Goal: Task Accomplishment & Management: Use online tool/utility

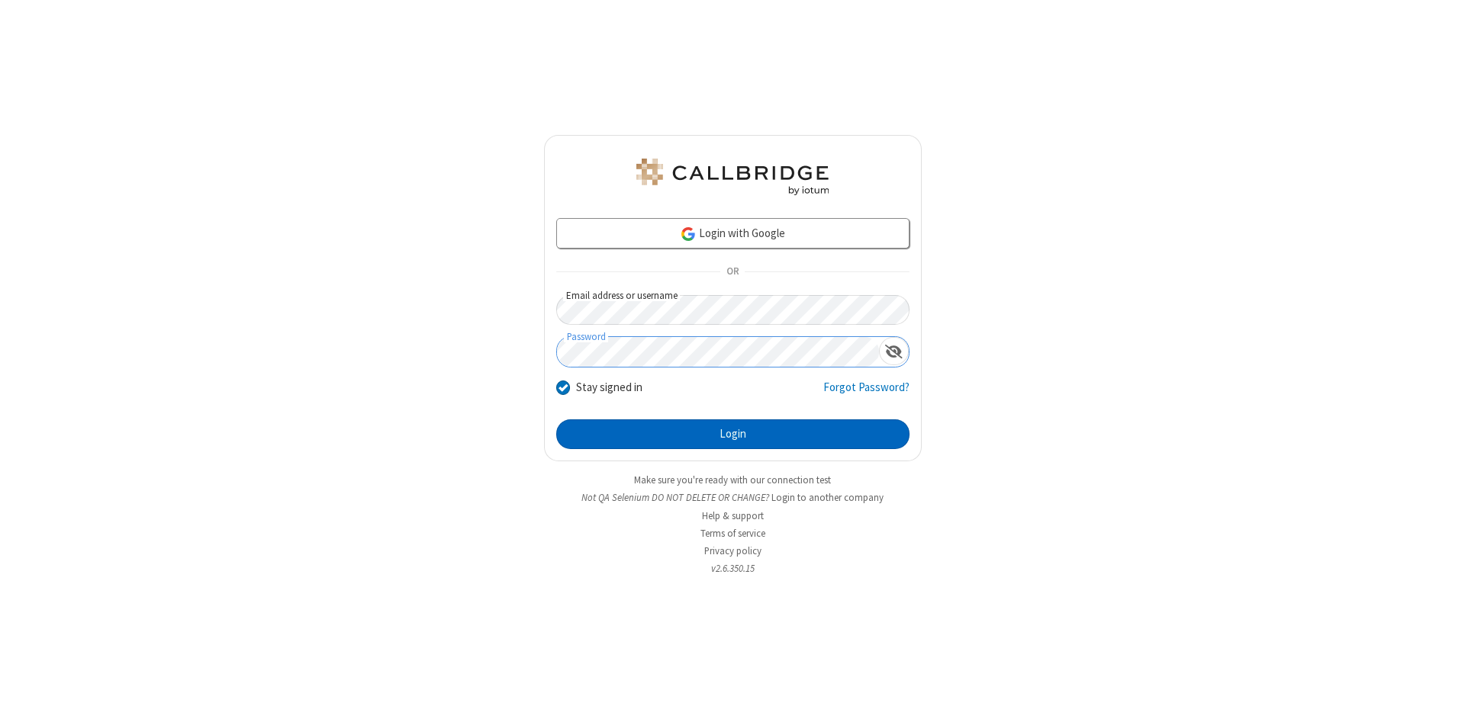
click at [732, 435] on button "Login" at bounding box center [732, 435] width 353 height 31
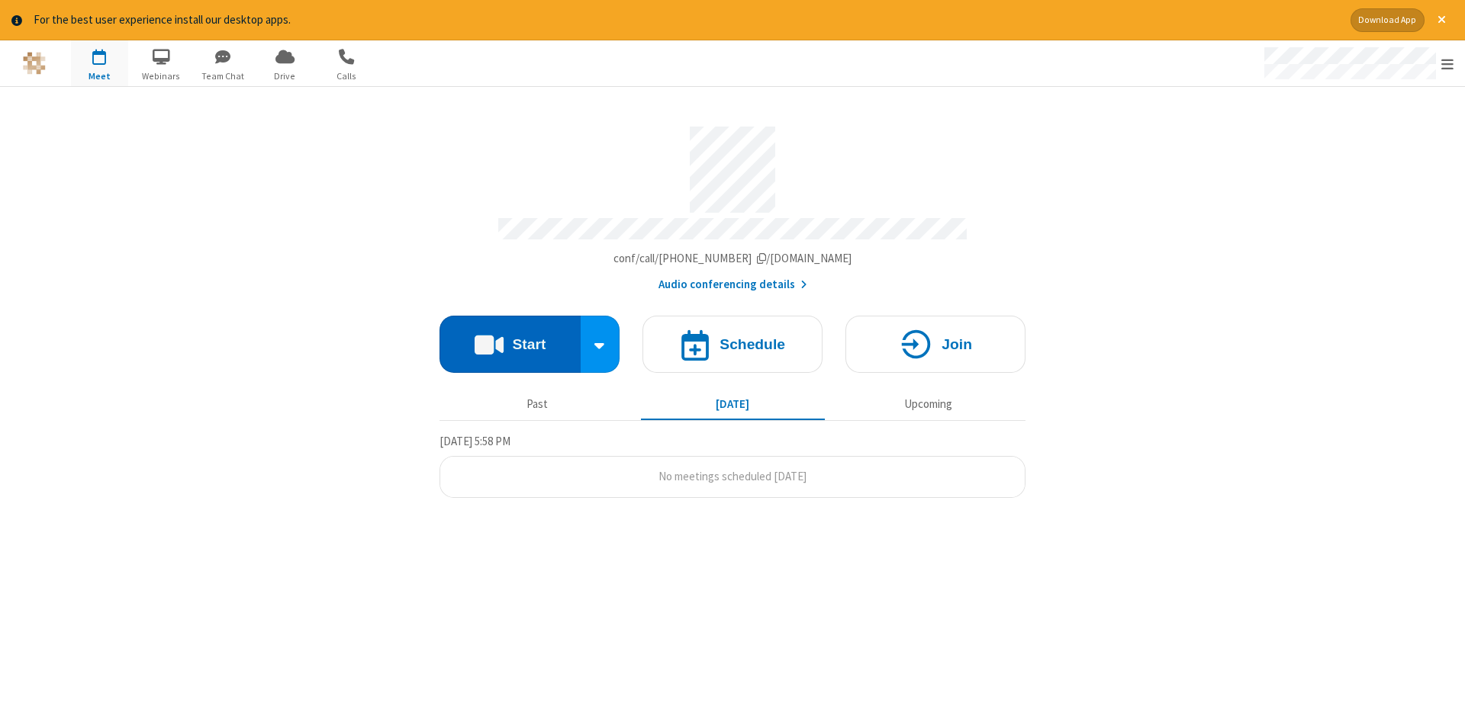
click at [510, 339] on button "Start" at bounding box center [509, 344] width 141 height 57
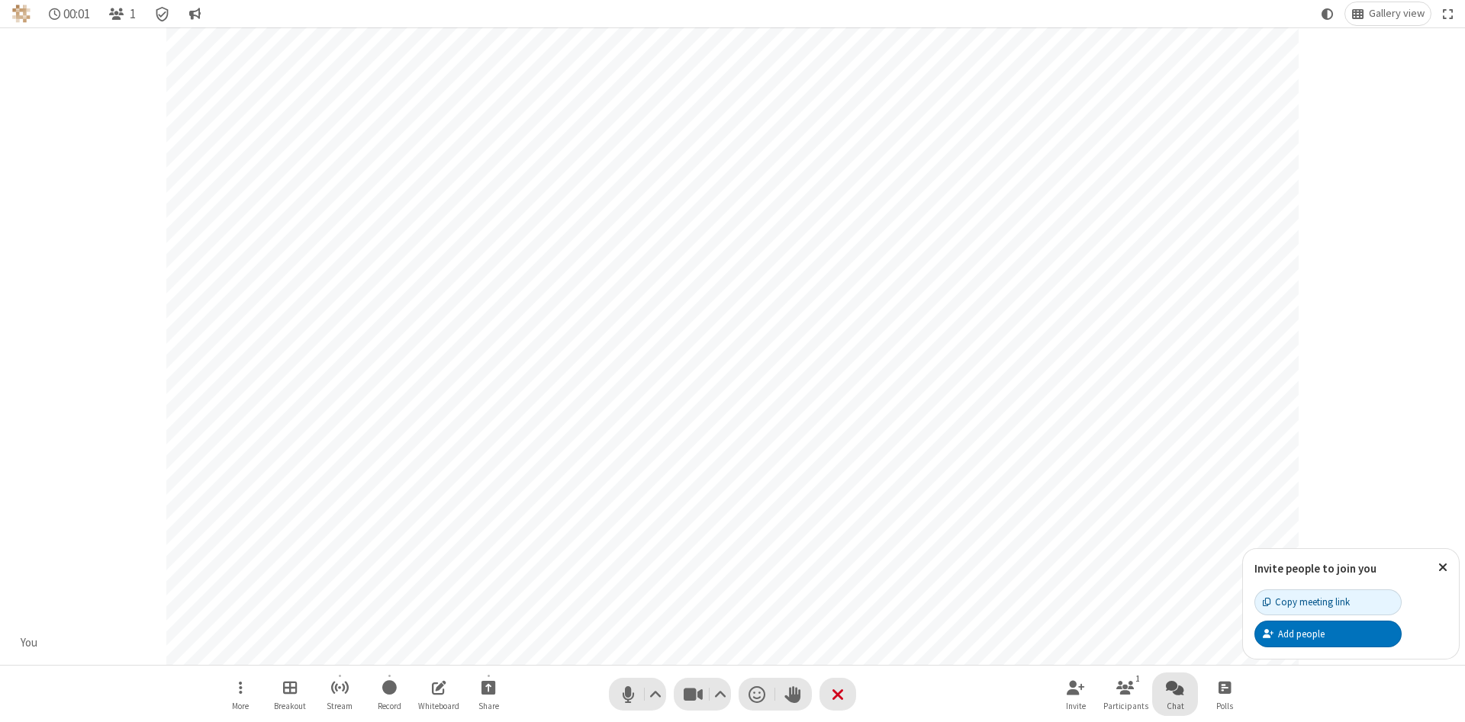
click at [1175, 687] on span "Open chat" at bounding box center [1175, 687] width 18 height 19
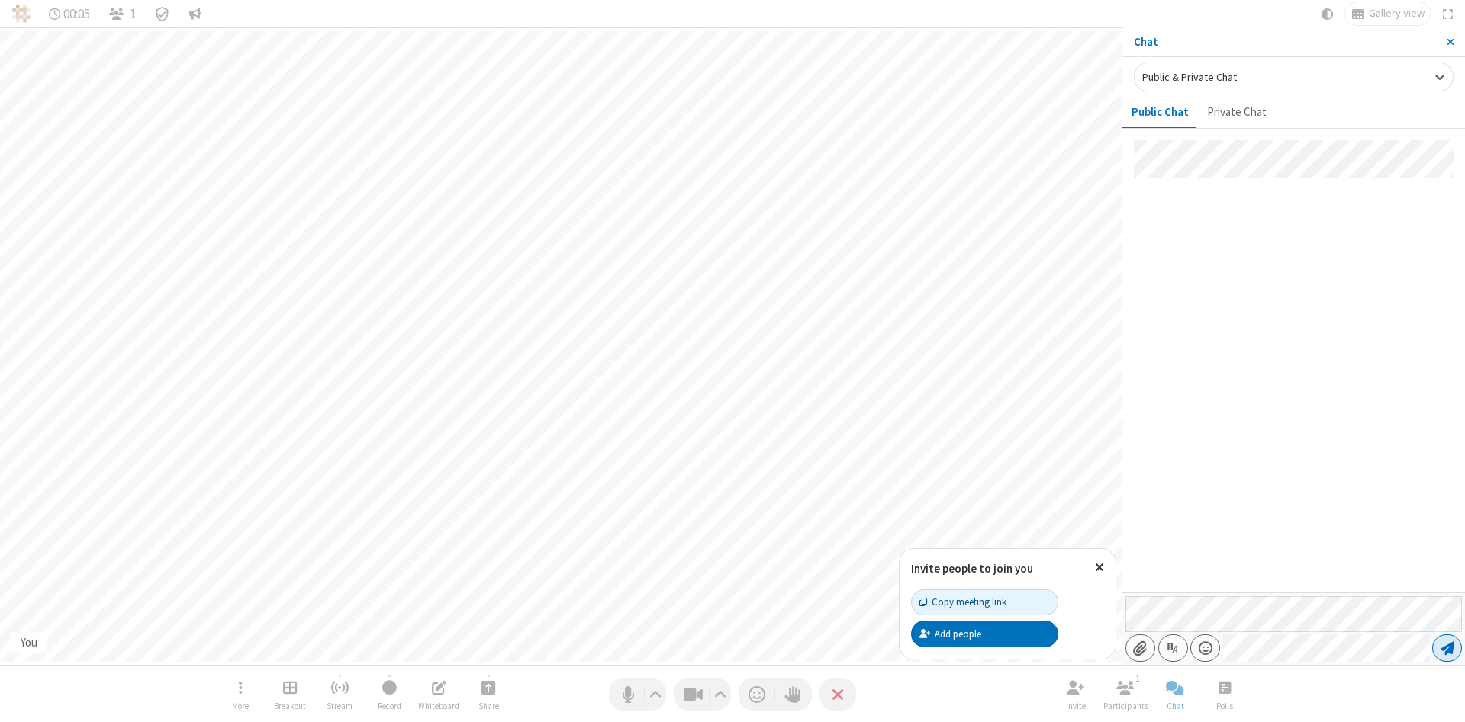
click at [1446, 648] on span "Send message" at bounding box center [1447, 648] width 14 height 15
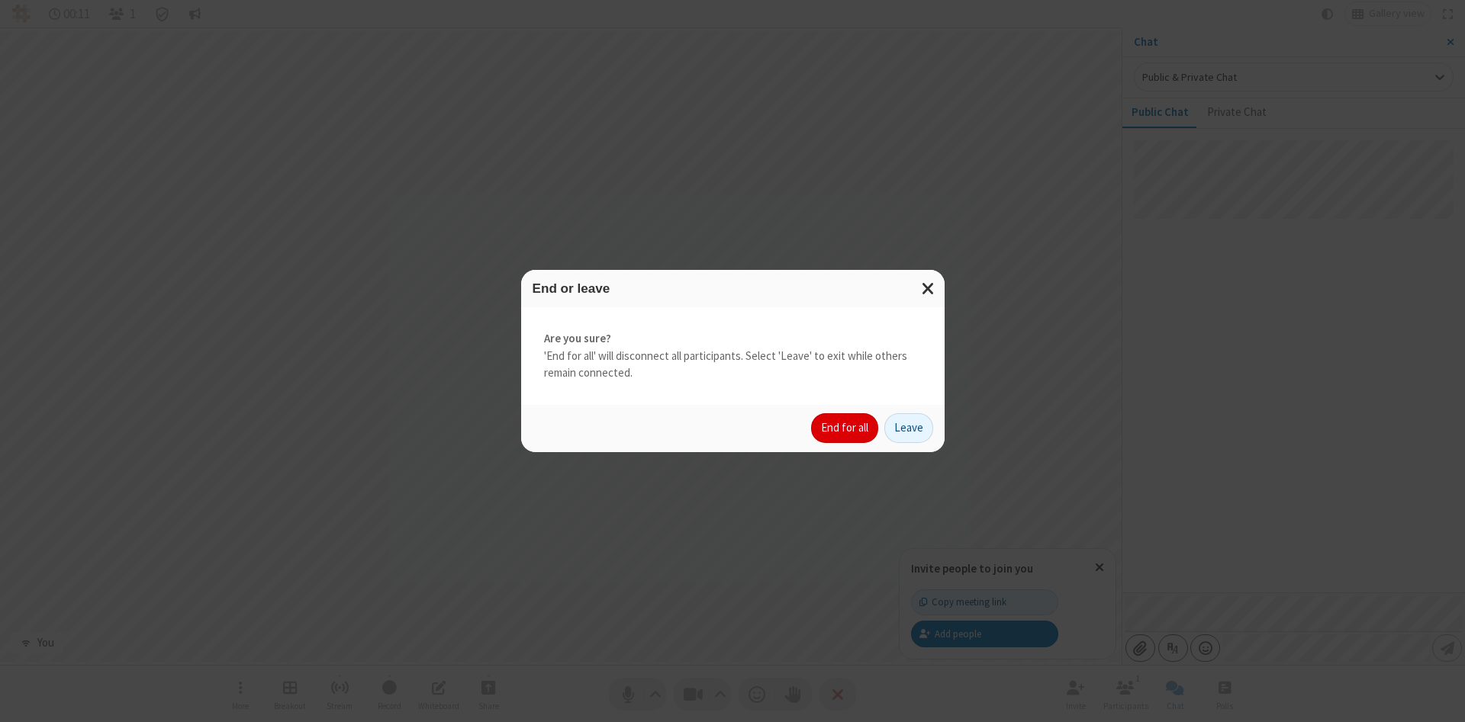
click at [845, 428] on button "End for all" at bounding box center [844, 428] width 67 height 31
